Goal: Task Accomplishment & Management: Manage account settings

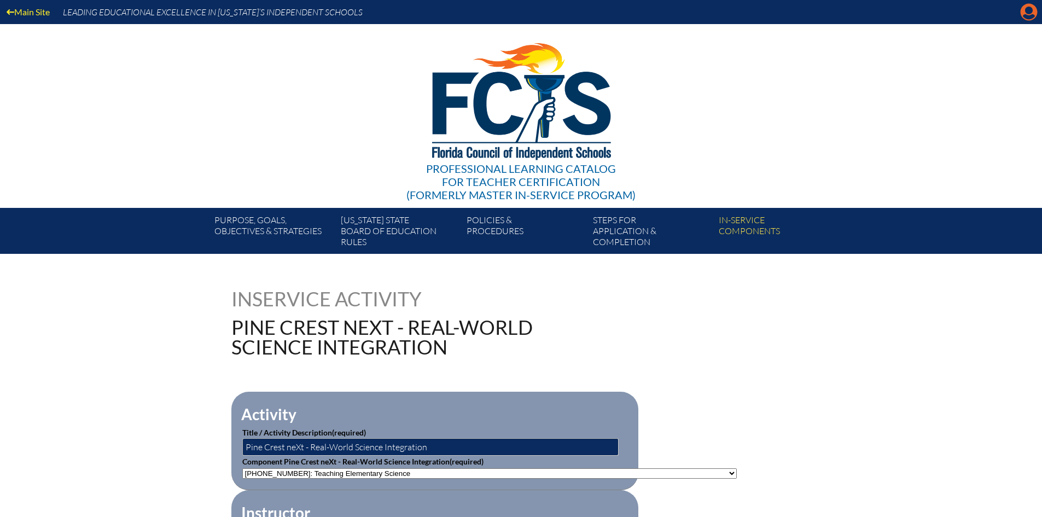
click at [1031, 14] on icon at bounding box center [1029, 12] width 17 height 17
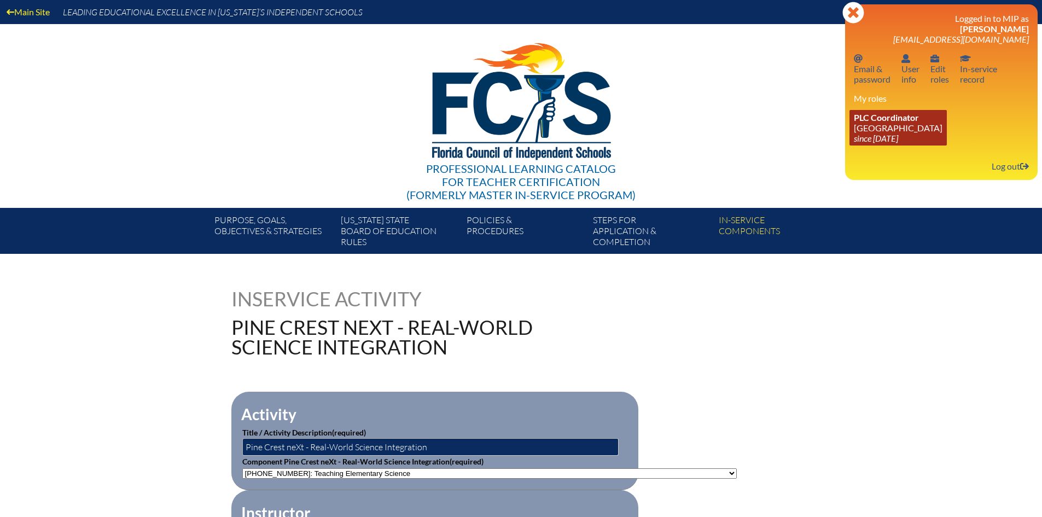
click at [882, 129] on link "PLC Coordinator Pine Crest School since 2016 Aug 15" at bounding box center [898, 128] width 97 height 36
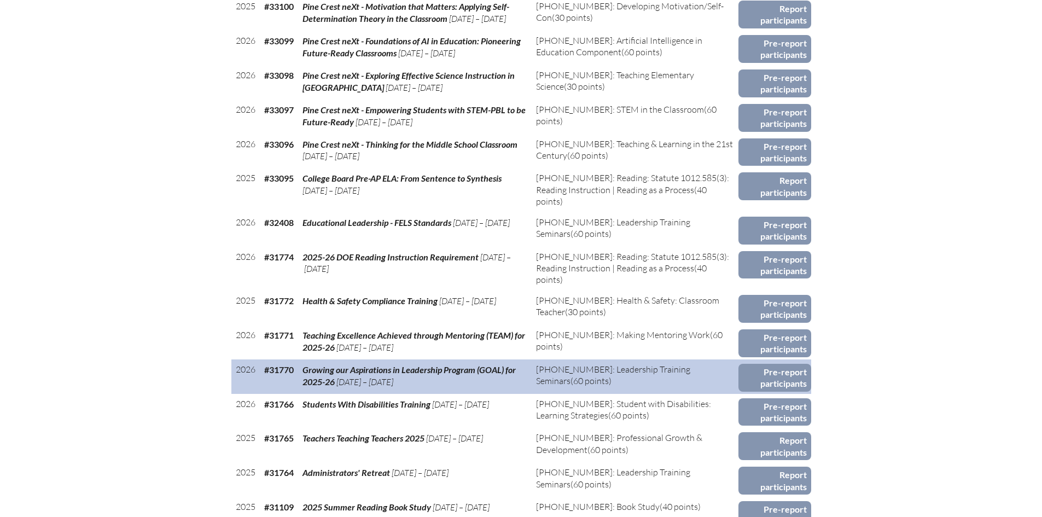
scroll to position [602, 0]
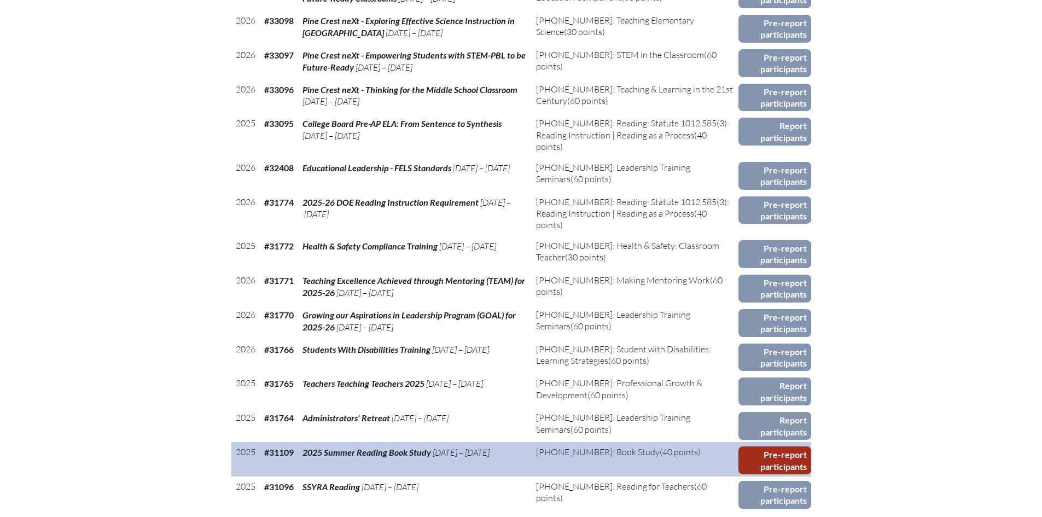
click at [760, 459] on link "Pre-report participants" at bounding box center [775, 460] width 73 height 28
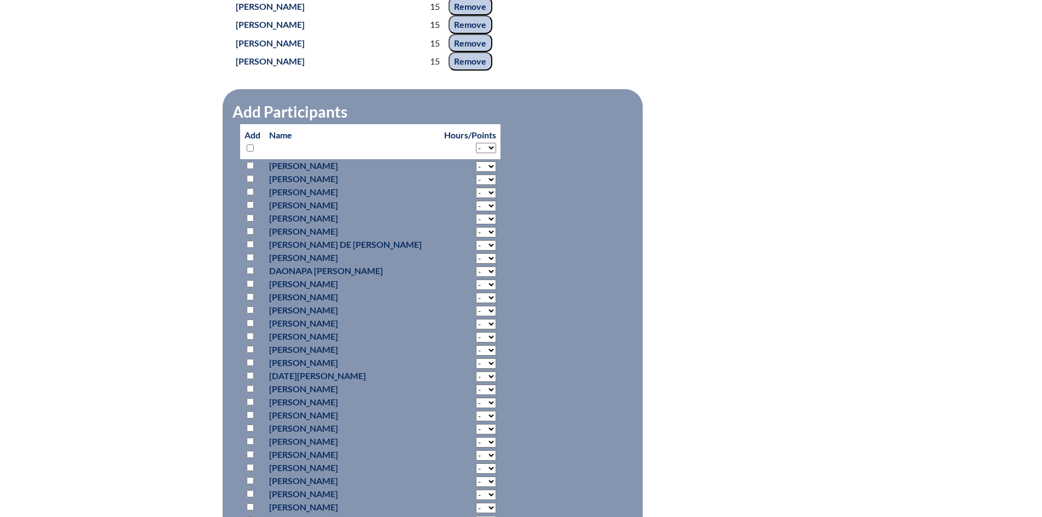
scroll to position [1754, 0]
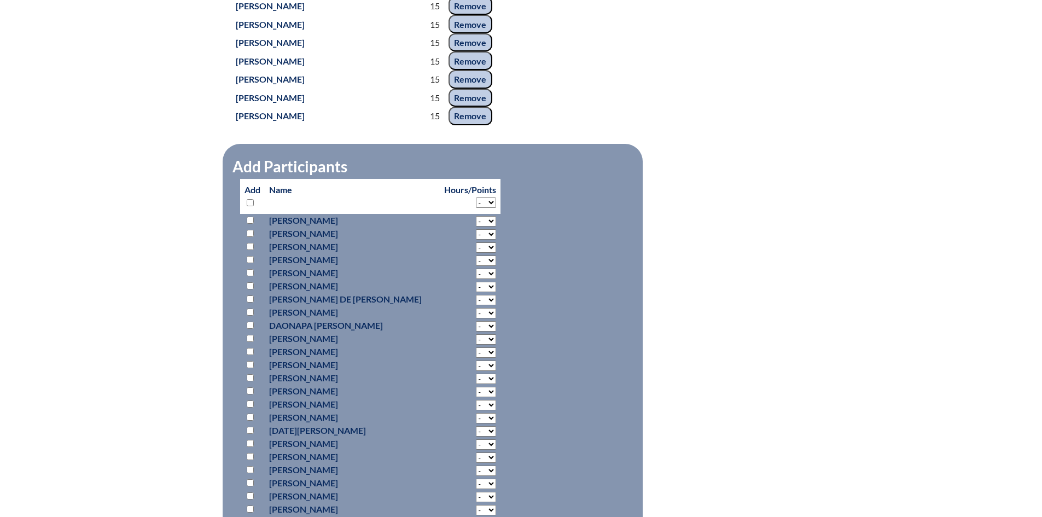
click at [478, 208] on select "- 2 3 4 5 6 7 8 9 10 11 12 13 14 15 16 17 18" at bounding box center [486, 202] width 20 height 10
select select "15"
click at [476, 208] on select "- 2 3 4 5 6 7 8 9 10 11 12 13 14 15 16 17 18" at bounding box center [486, 202] width 20 height 10
select select "15"
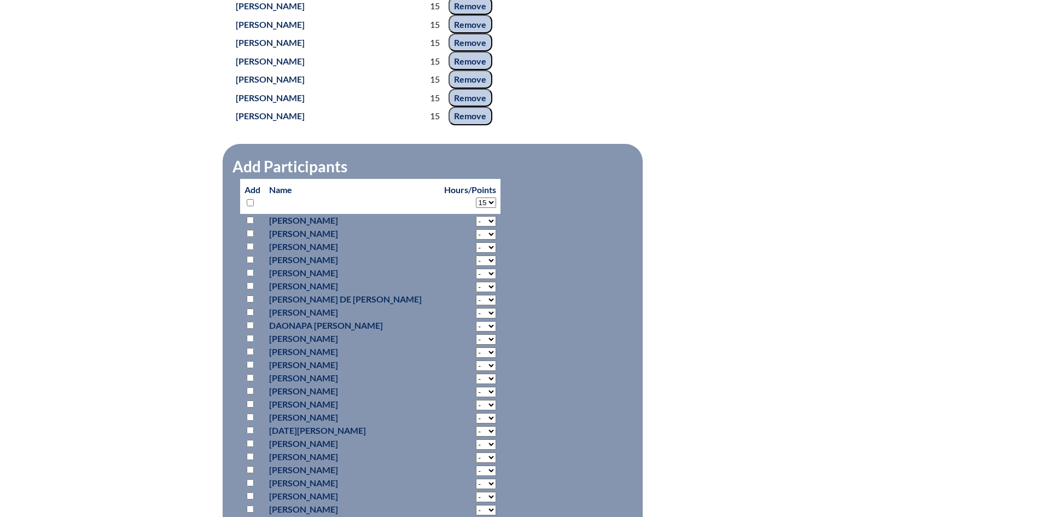
select select "15"
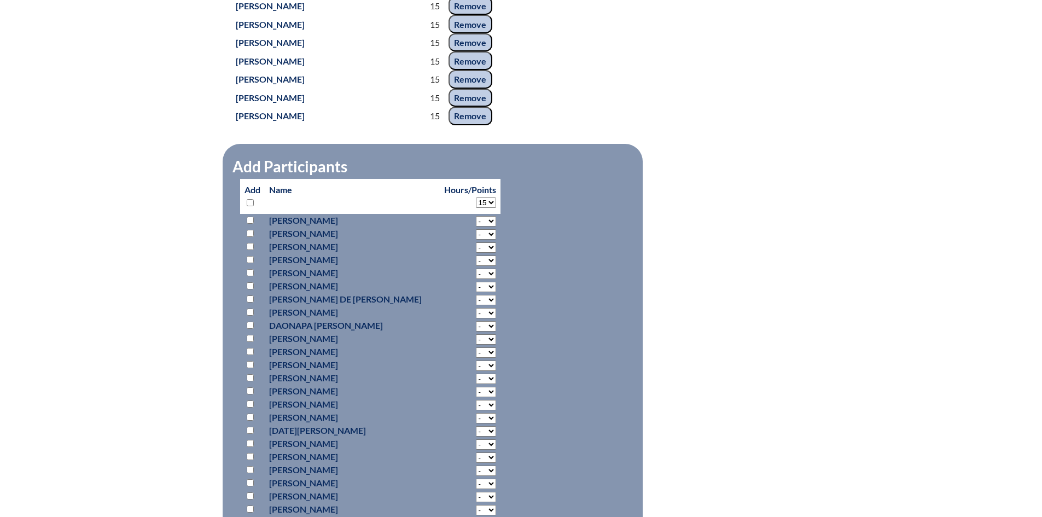
select select "15"
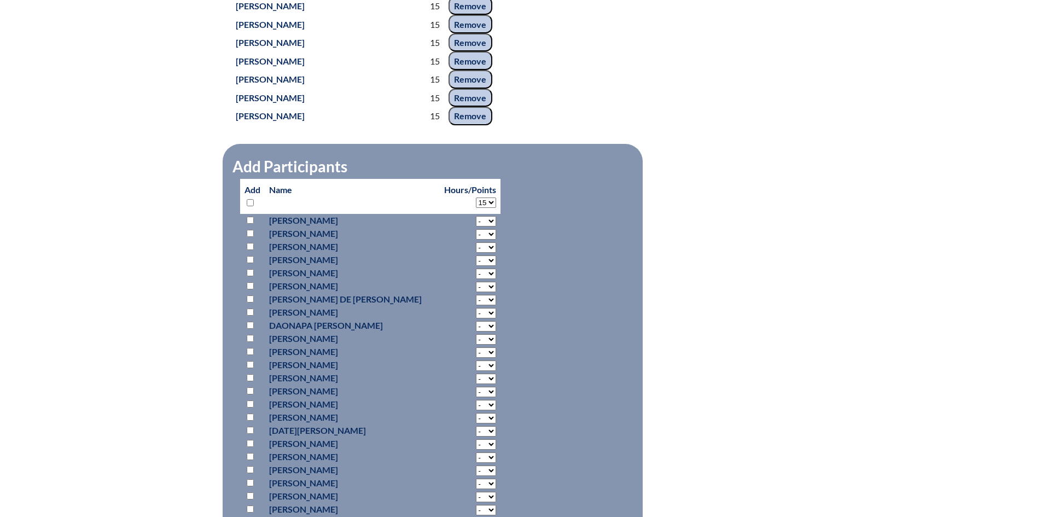
select select "15"
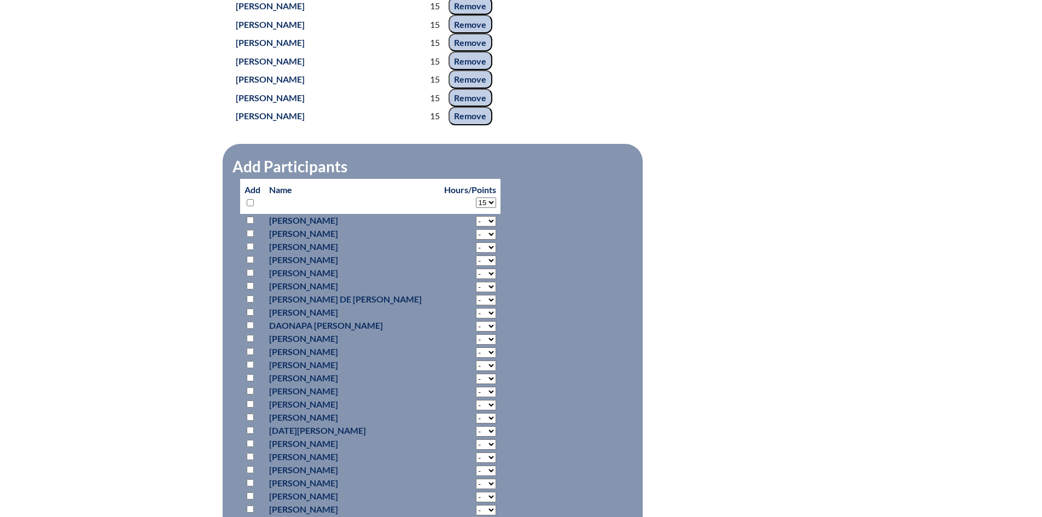
select select "15"
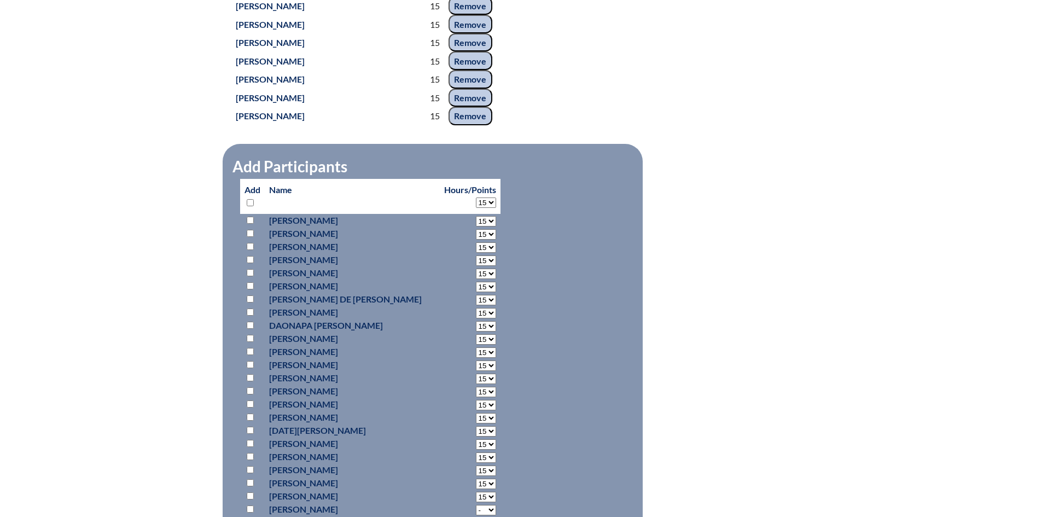
select select "15"
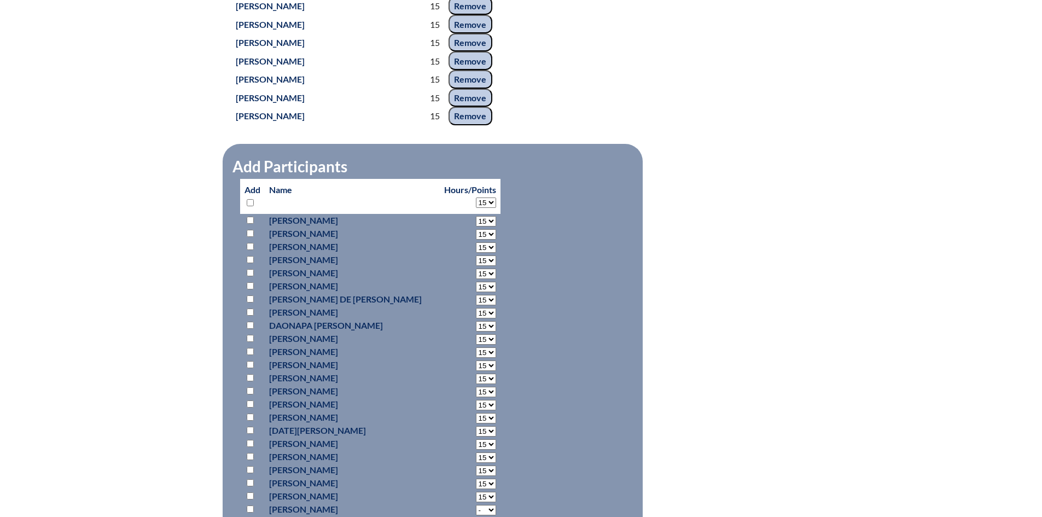
select select "15"
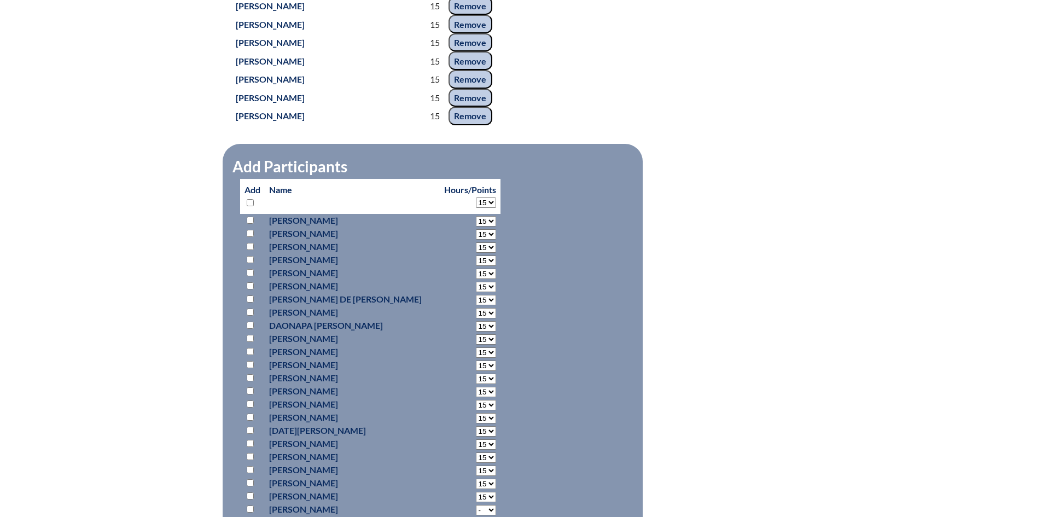
select select "15"
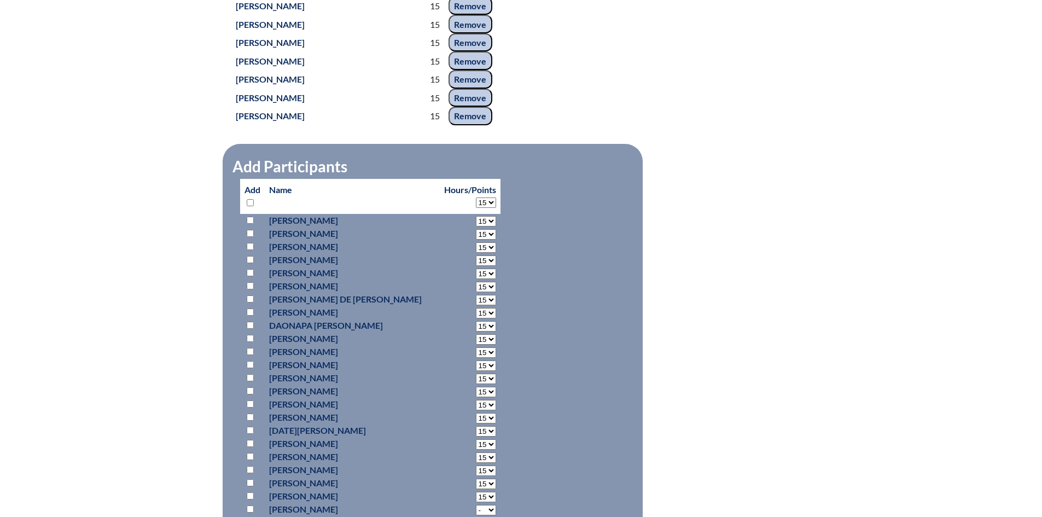
select select "15"
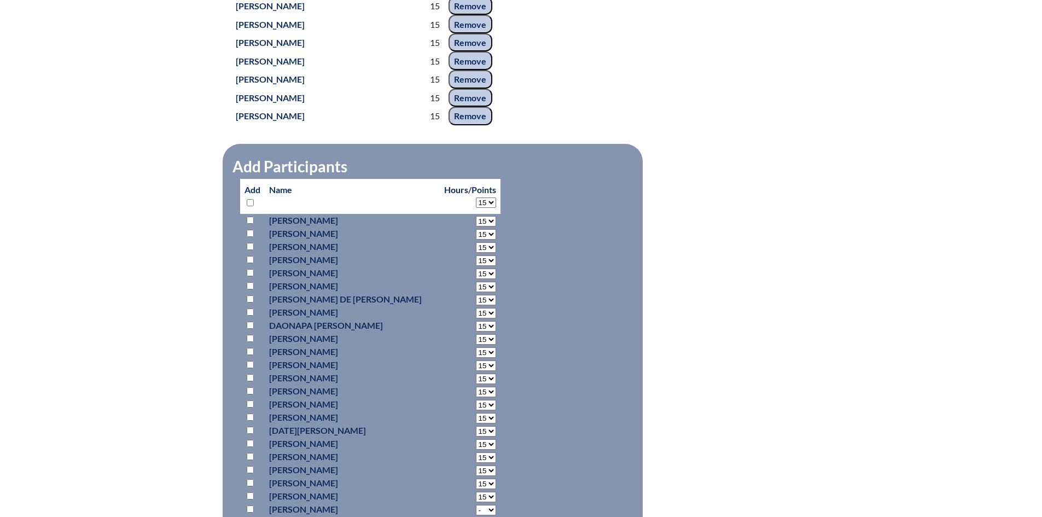
select select "15"
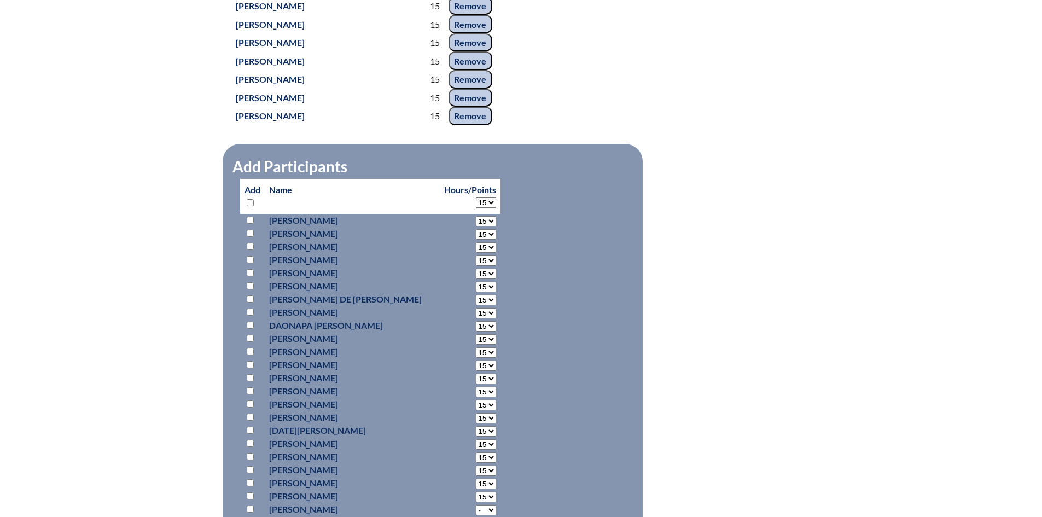
select select "15"
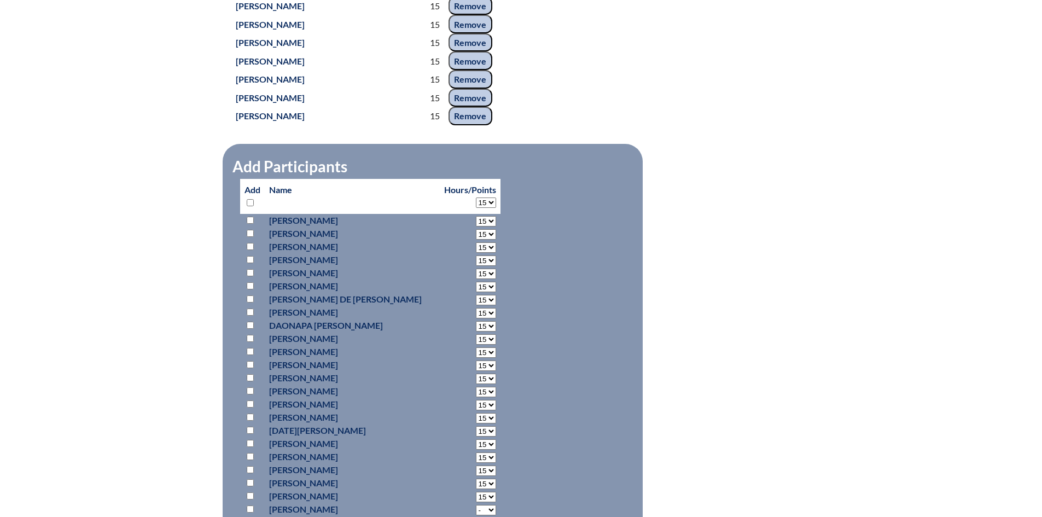
select select "15"
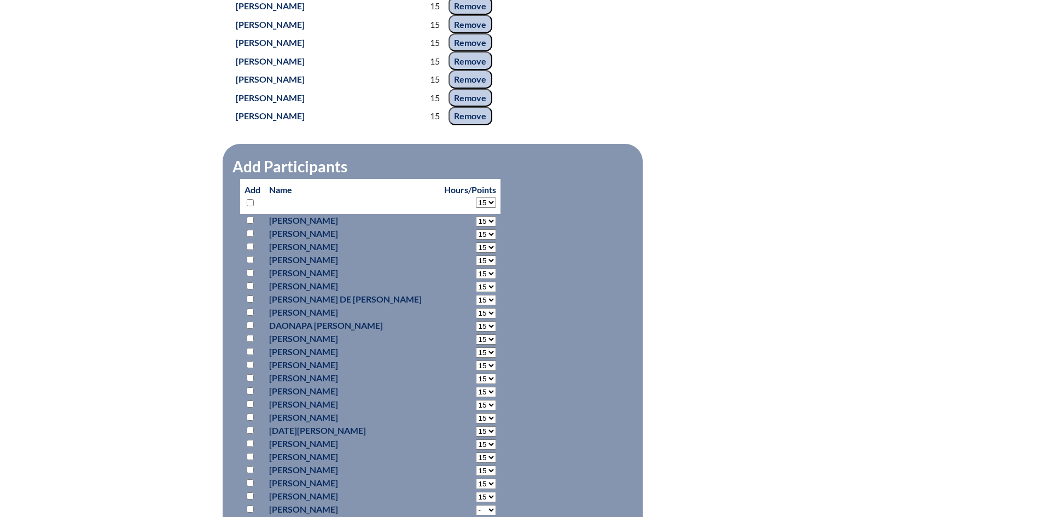
select select "15"
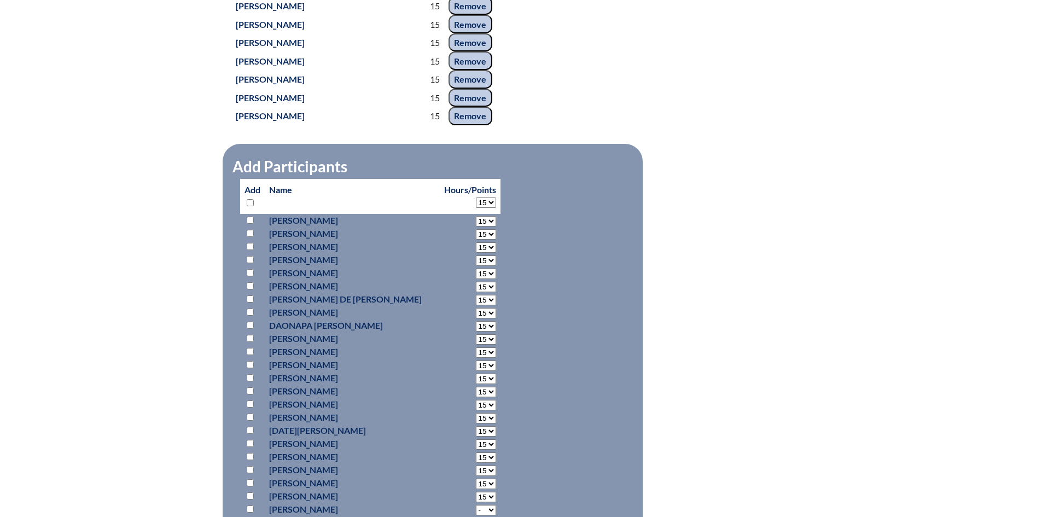
select select "15"
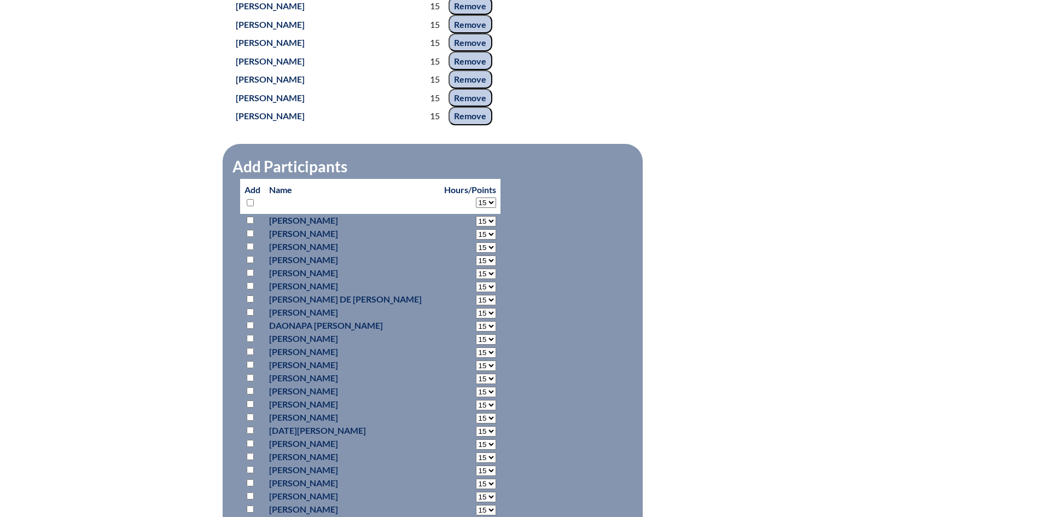
select select "15"
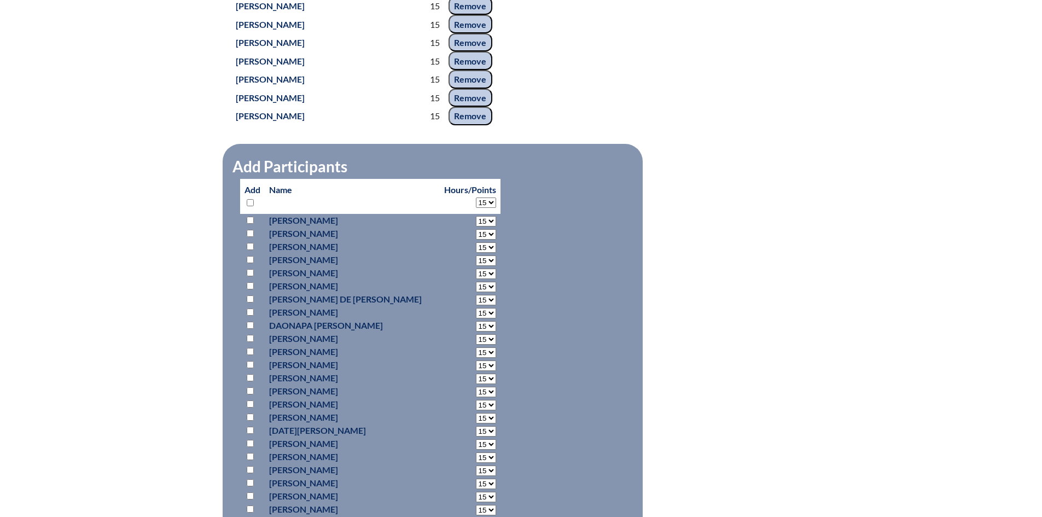
select select "15"
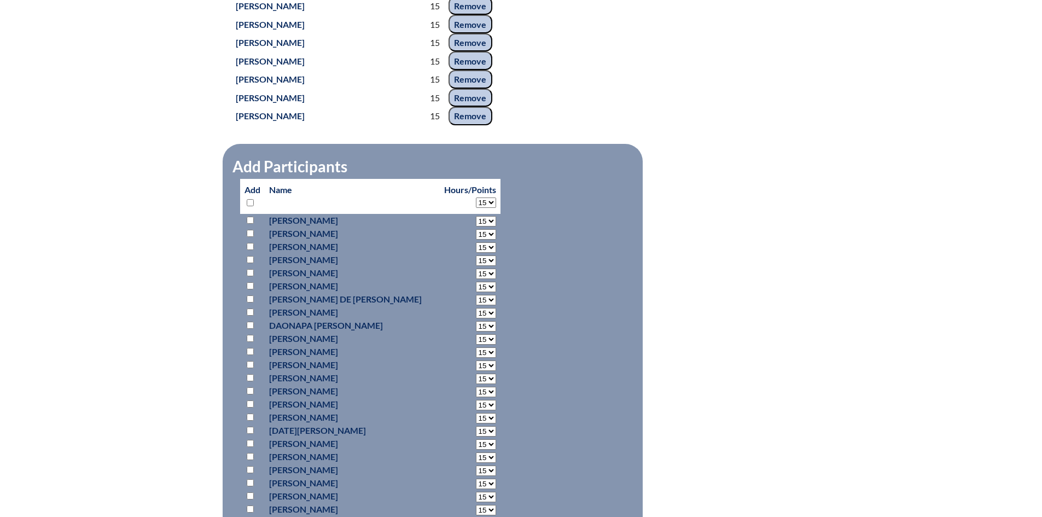
select select "15"
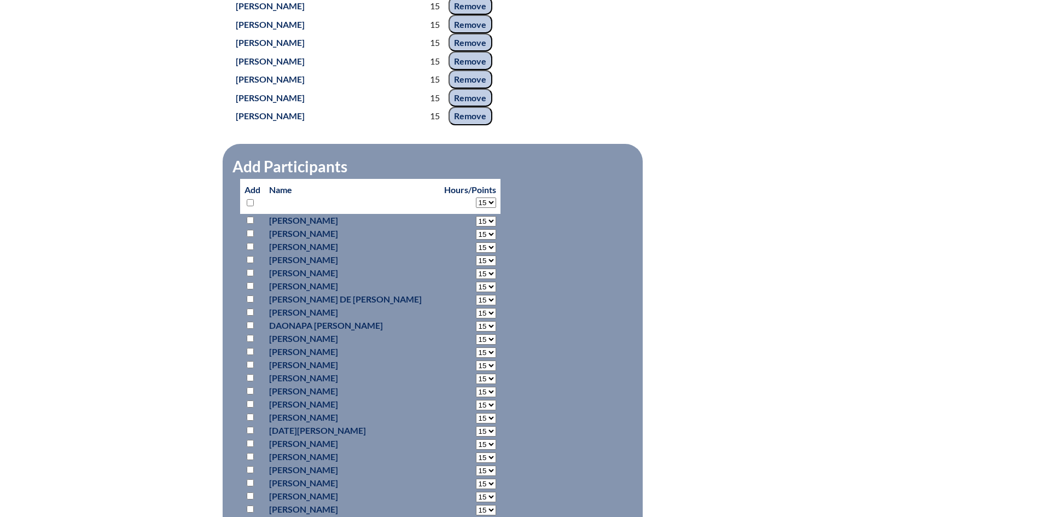
select select "15"
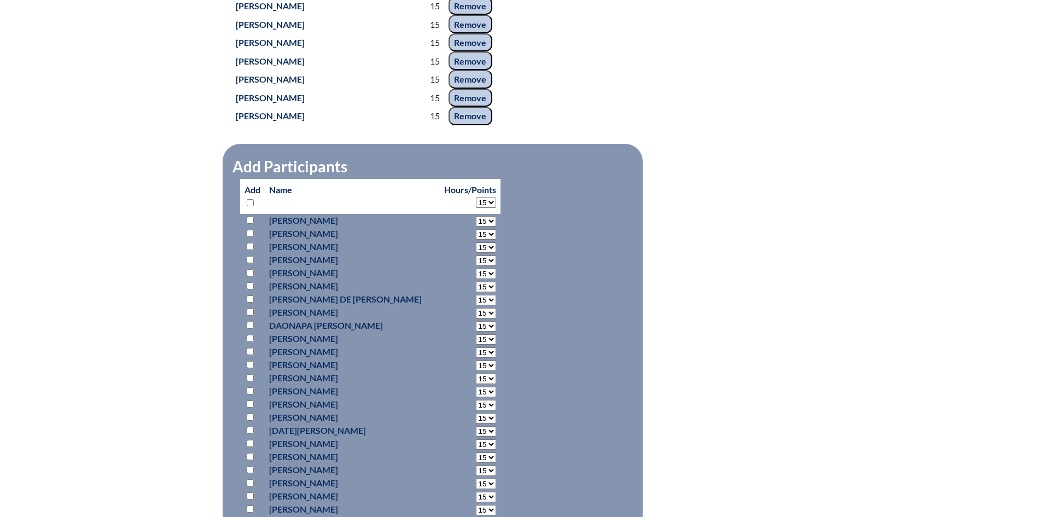
select select "15"
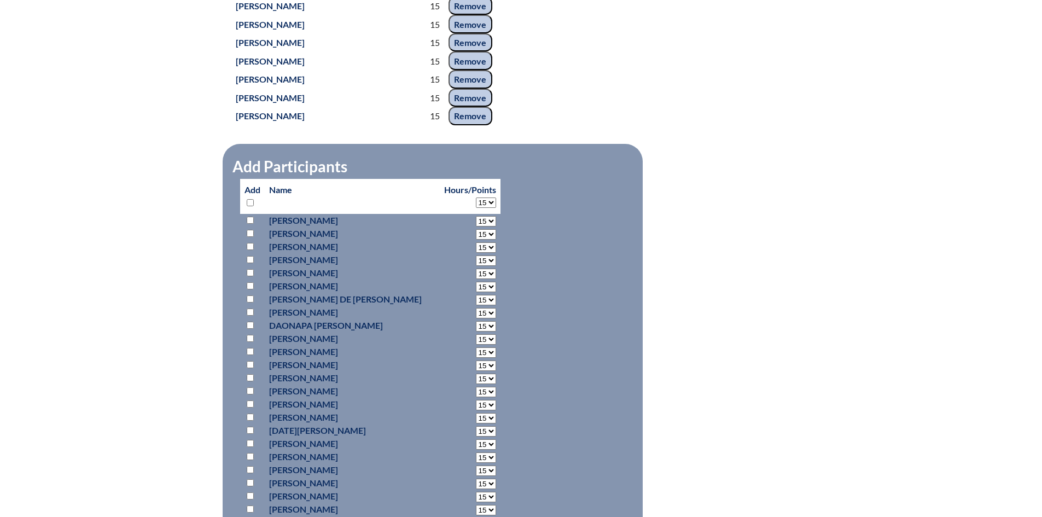
select select "15"
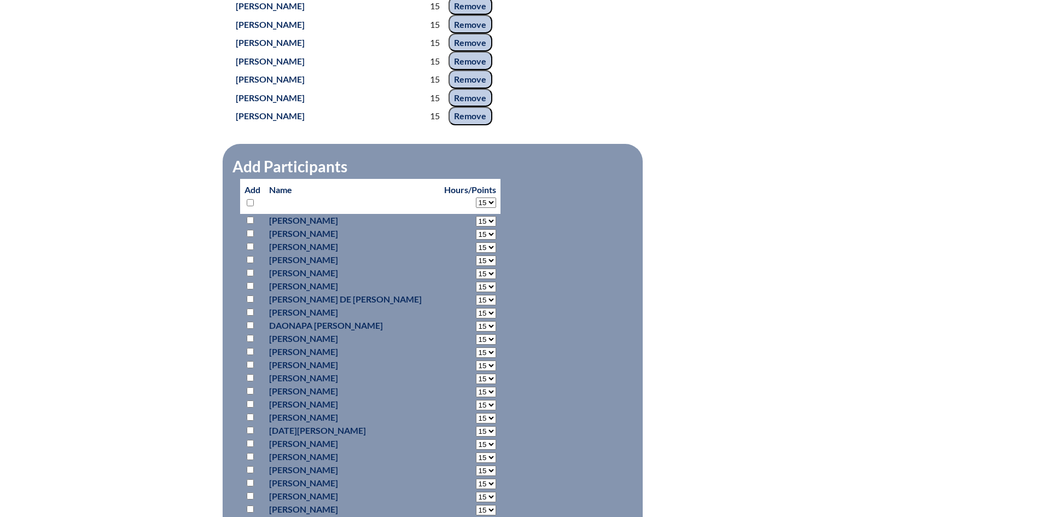
select select "15"
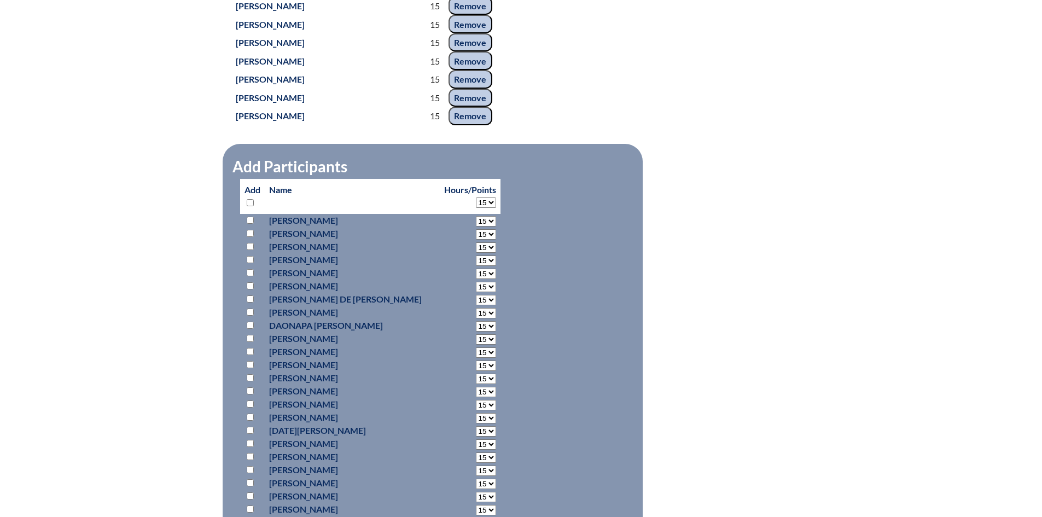
select select "15"
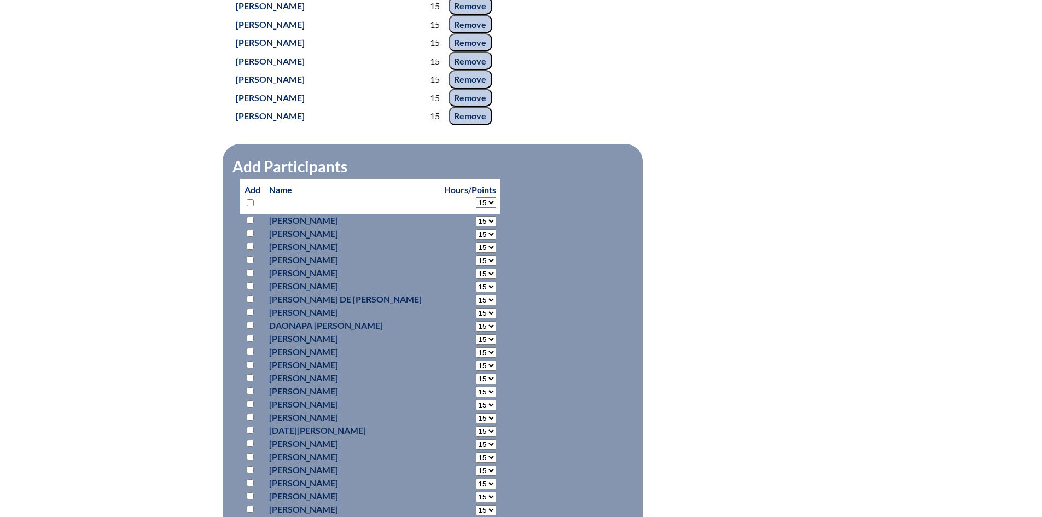
select select "15"
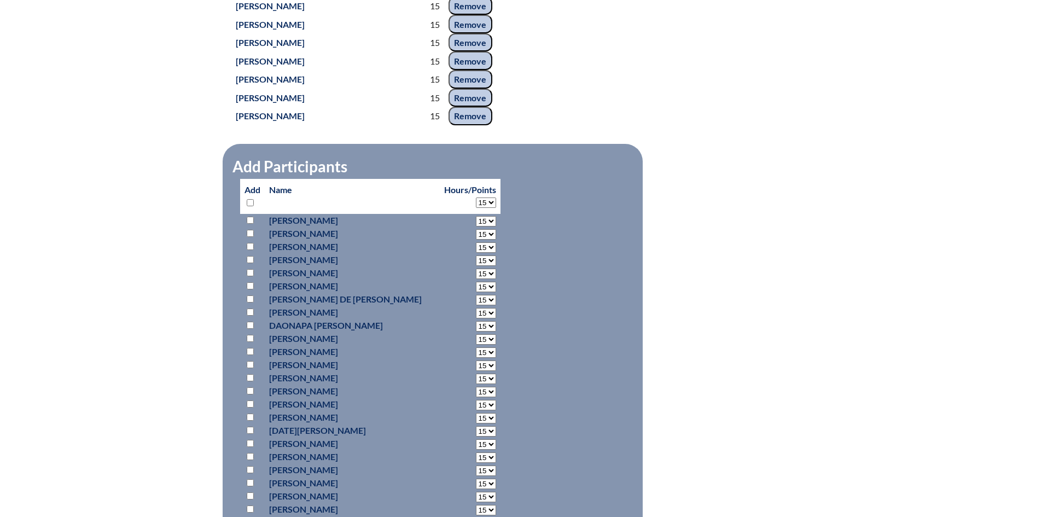
select select "15"
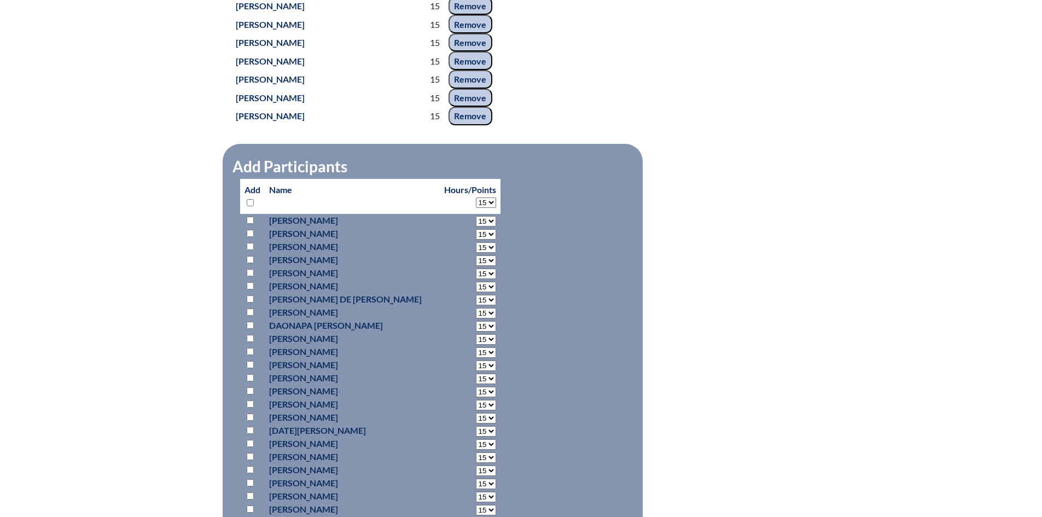
select select "15"
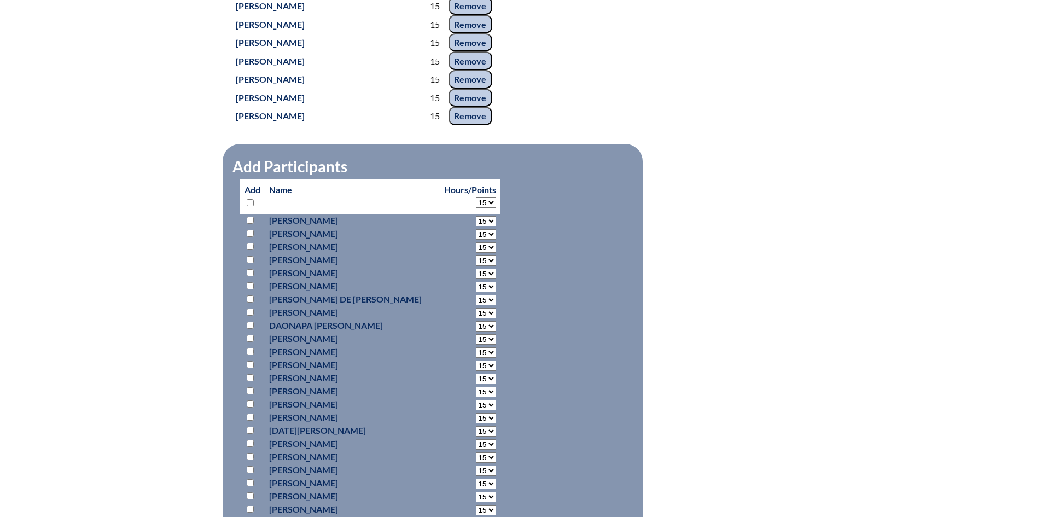
select select "15"
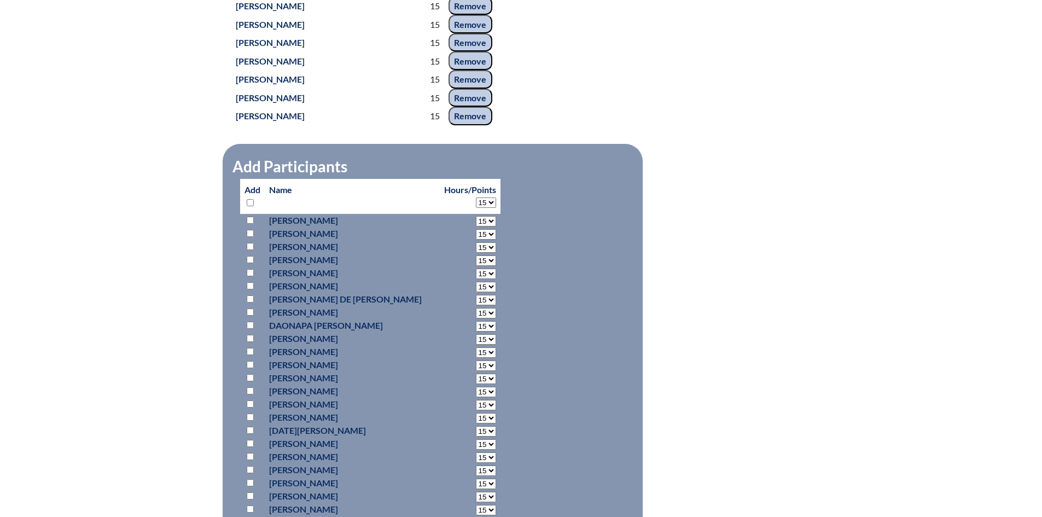
select select "15"
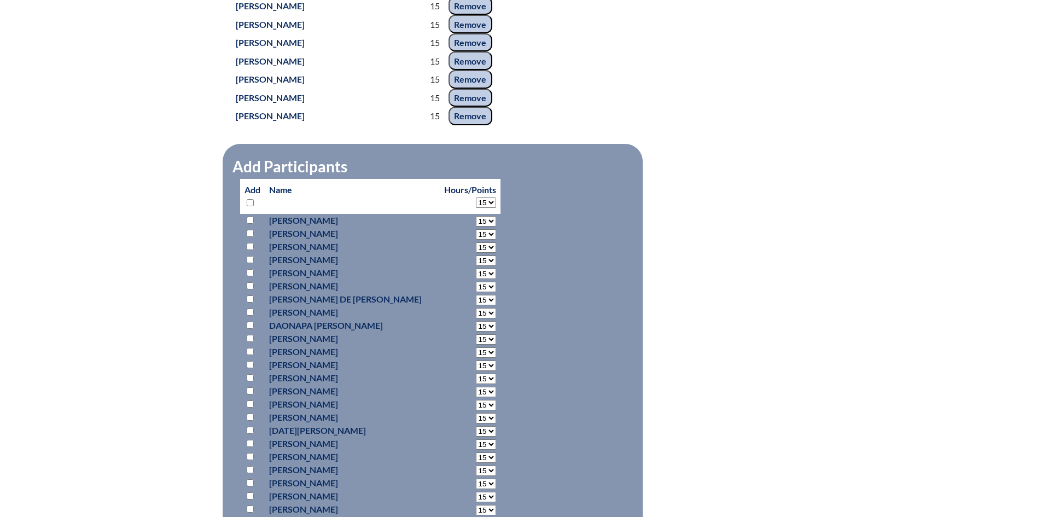
select select "15"
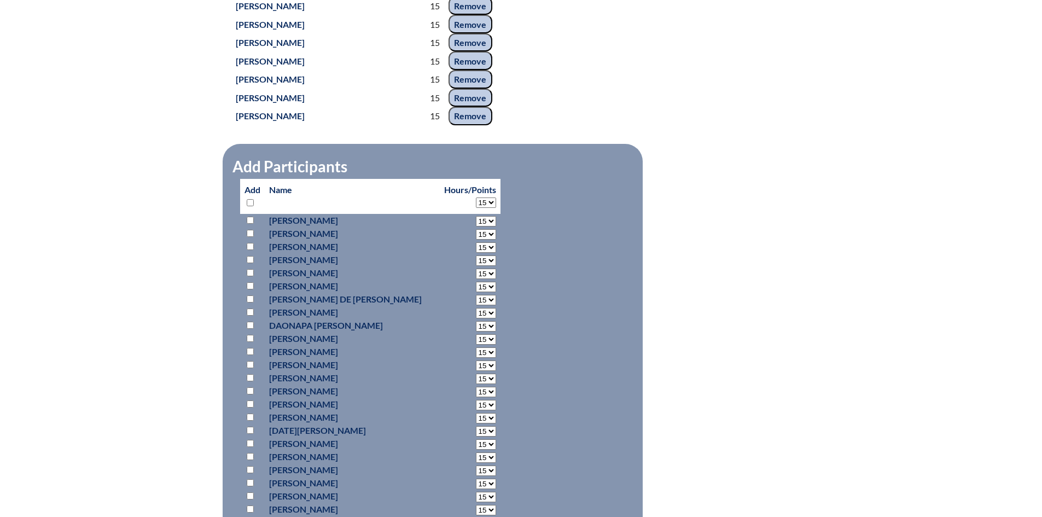
select select "15"
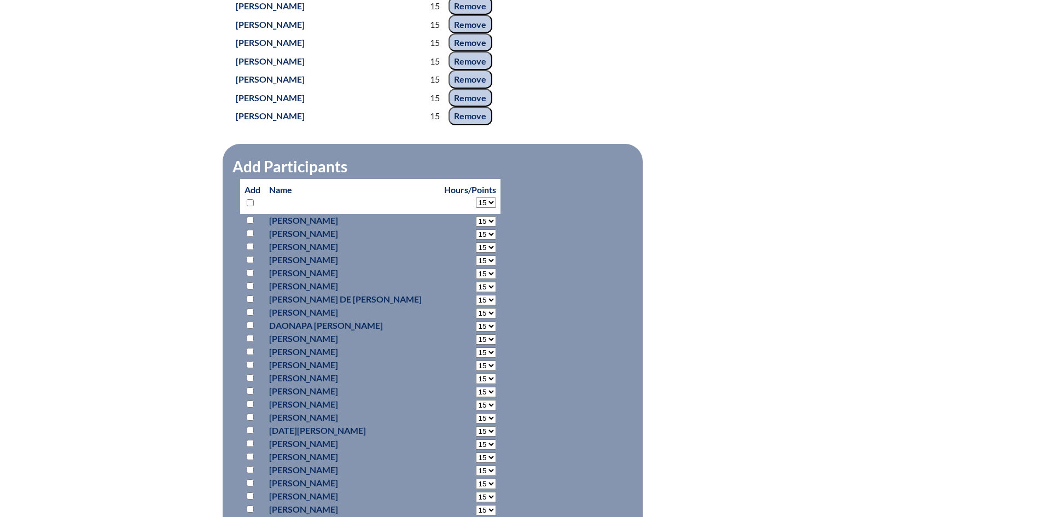
select select "15"
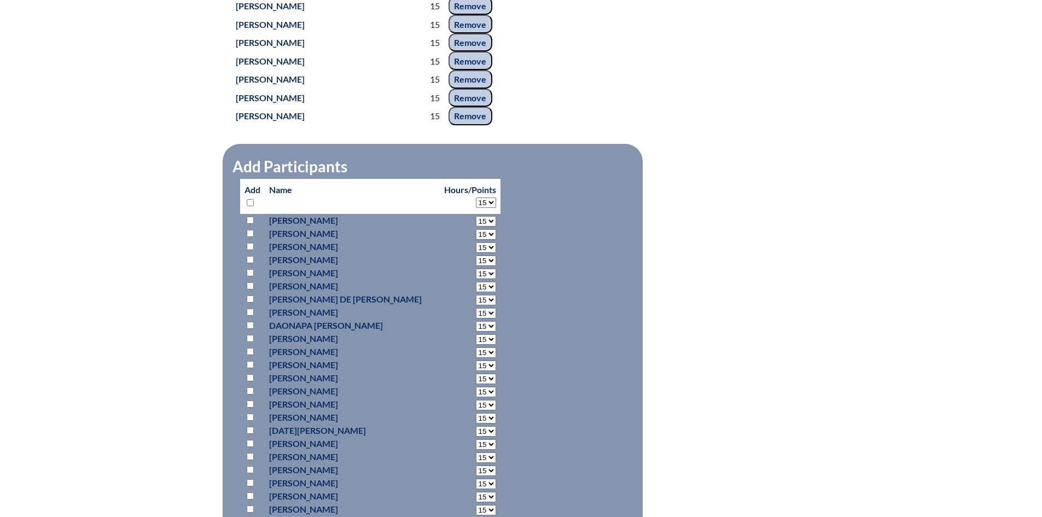
select select "15"
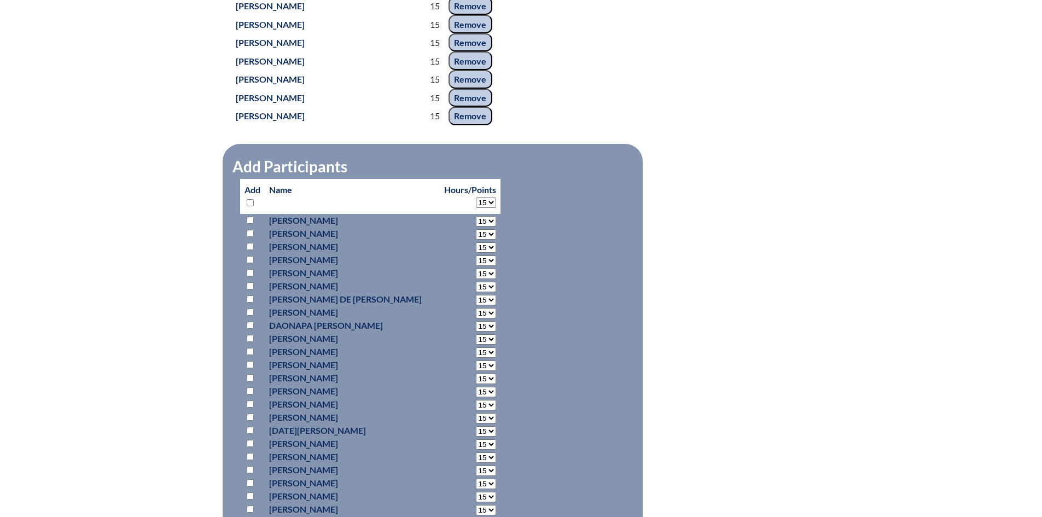
select select "15"
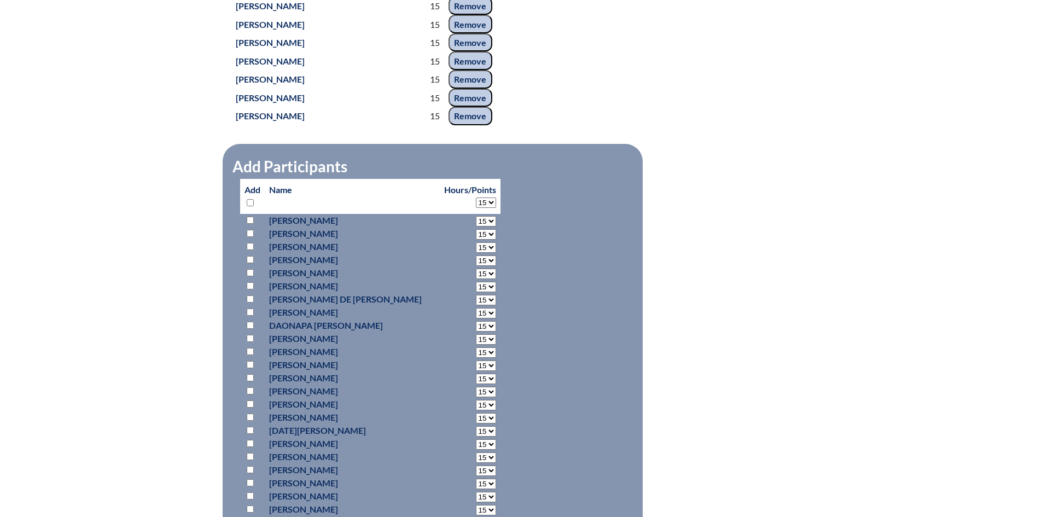
select select "15"
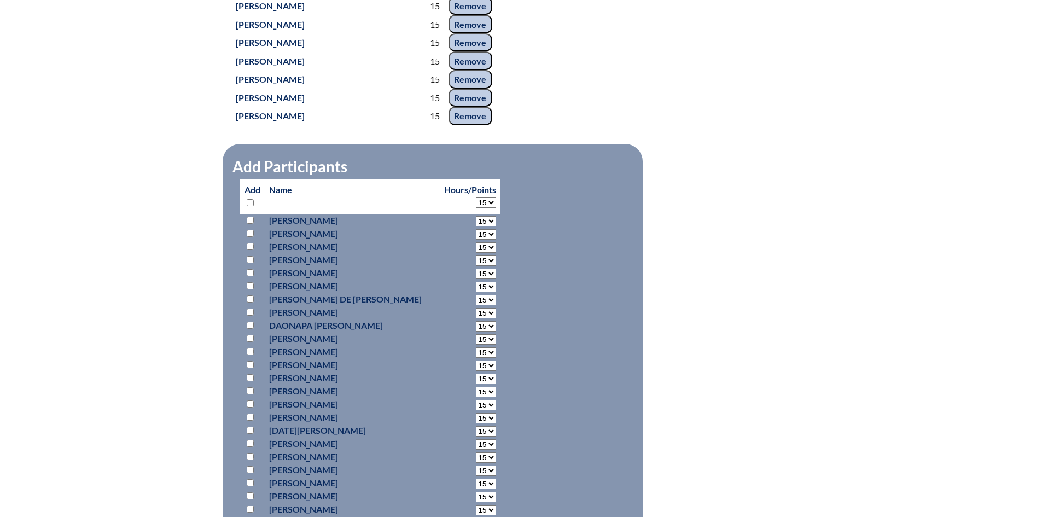
select select "15"
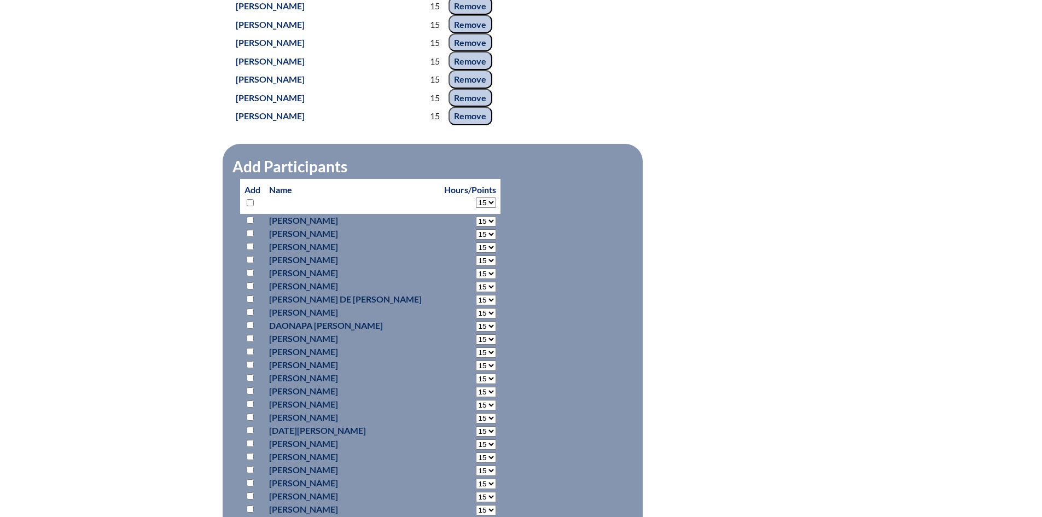
select select "15"
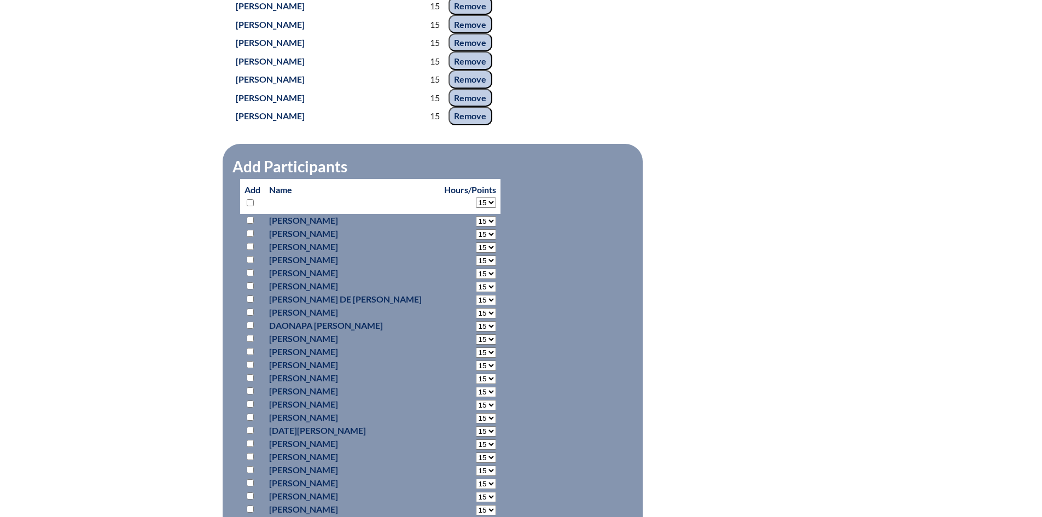
select select "15"
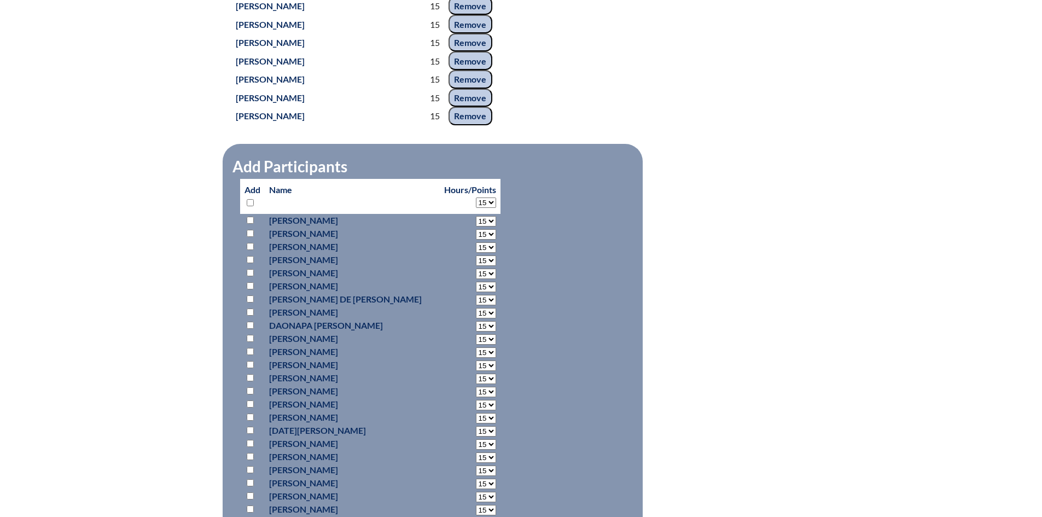
select select "15"
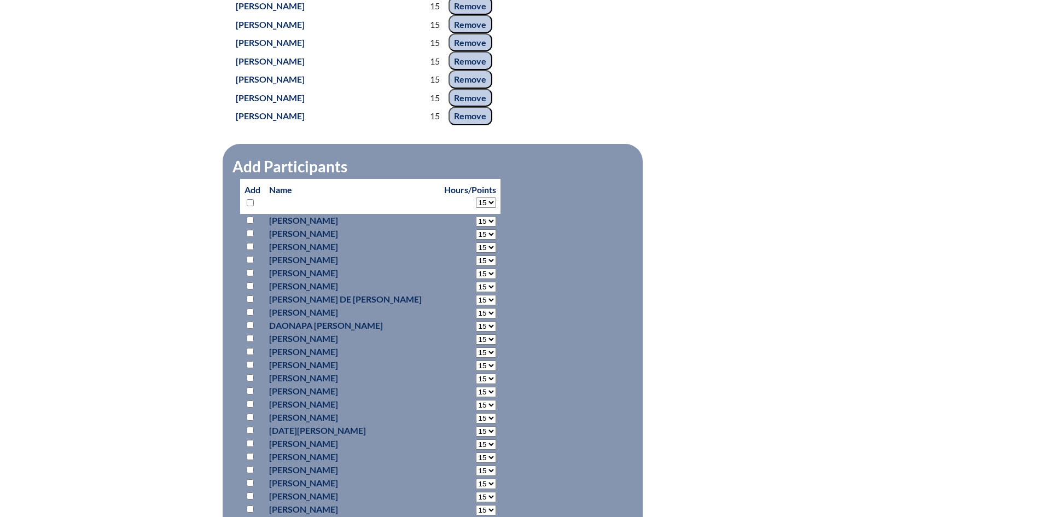
select select "15"
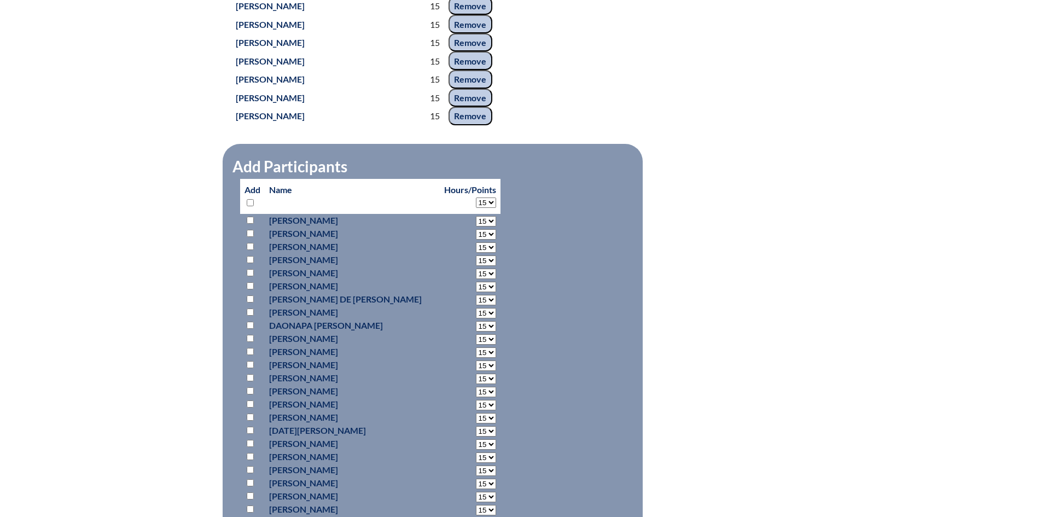
select select "15"
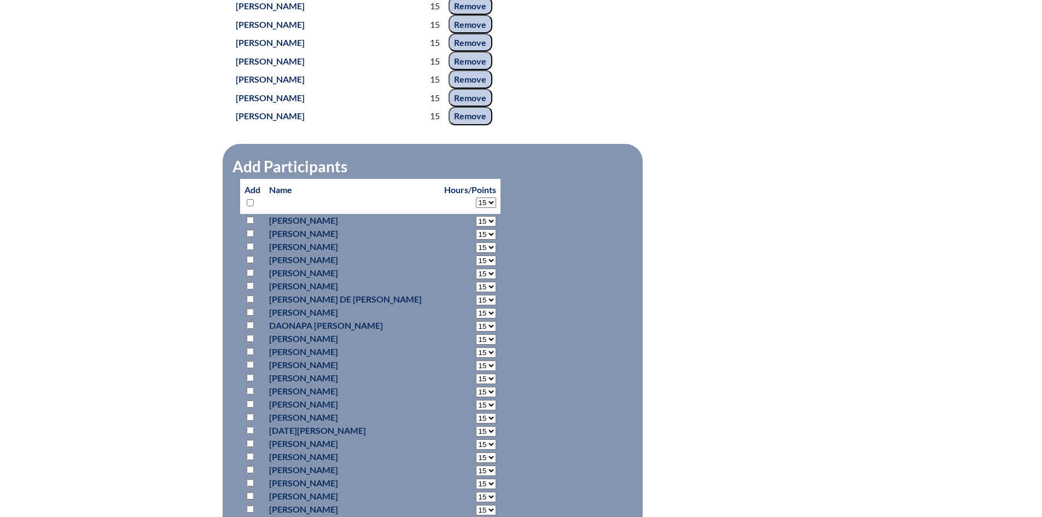
select select "15"
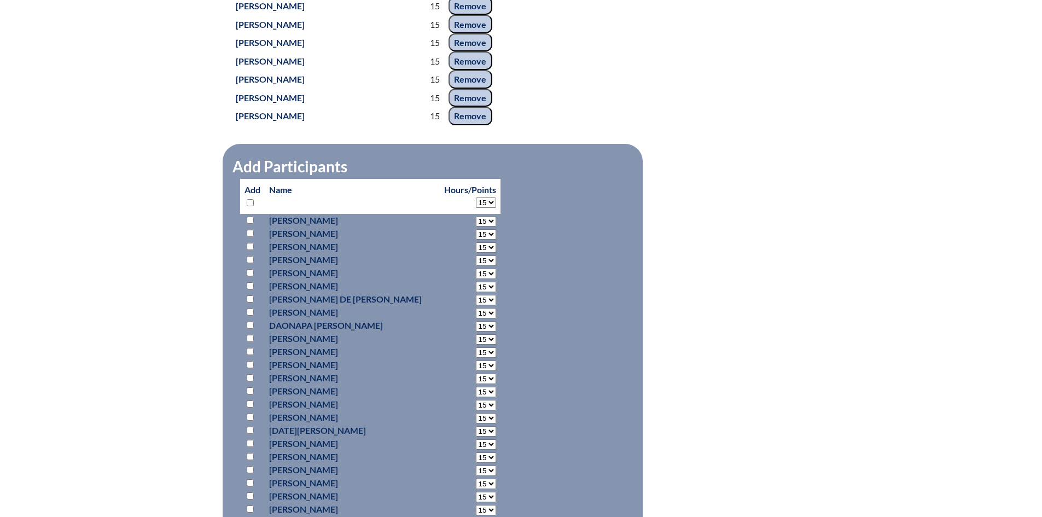
select select "15"
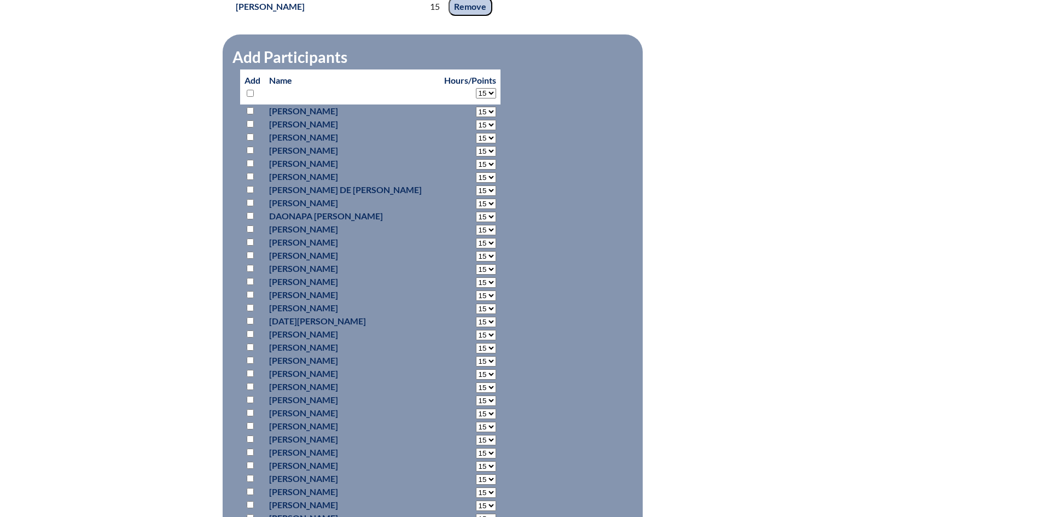
scroll to position [1973, 0]
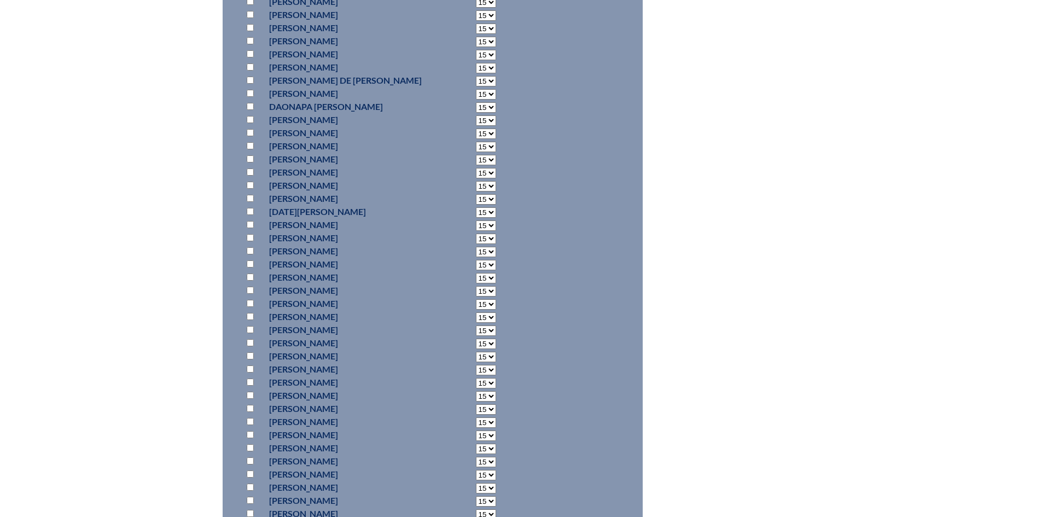
click at [252, 307] on input "checkbox" at bounding box center [250, 303] width 7 height 7
click at [251, 436] on input "checkbox" at bounding box center [250, 432] width 7 height 7
click at [253, 368] on input "checkbox" at bounding box center [250, 364] width 7 height 7
